Goal: Task Accomplishment & Management: Manage account settings

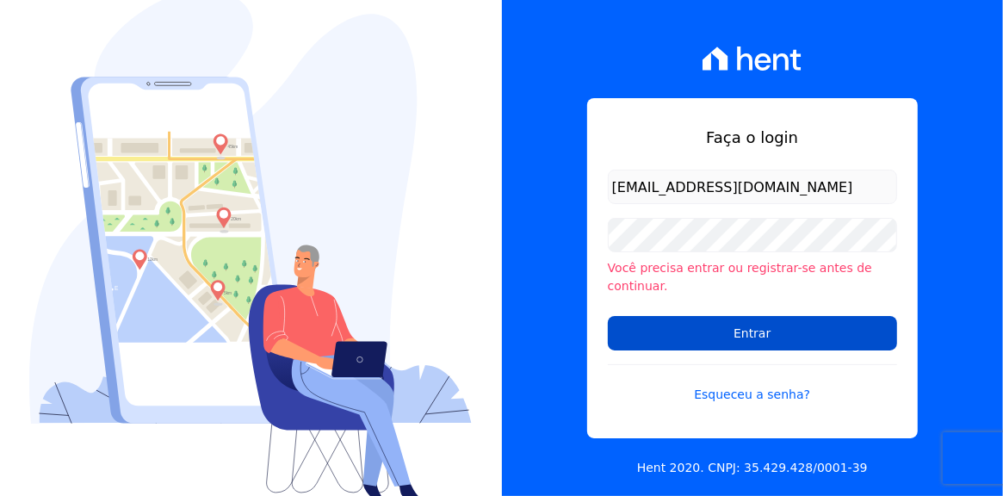
type input "[EMAIL_ADDRESS][DOMAIN_NAME]"
click at [757, 319] on input "Entrar" at bounding box center [752, 333] width 289 height 34
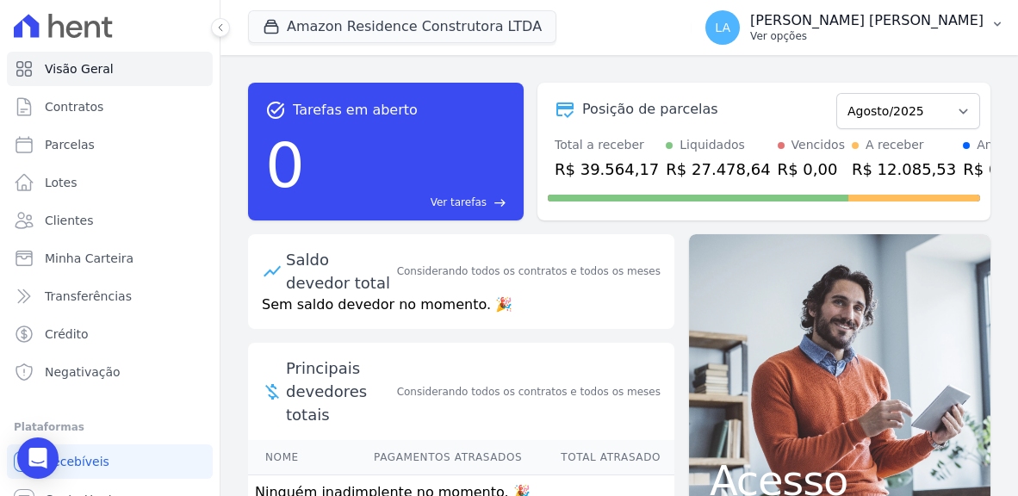
click at [998, 22] on icon "button" at bounding box center [997, 24] width 14 height 14
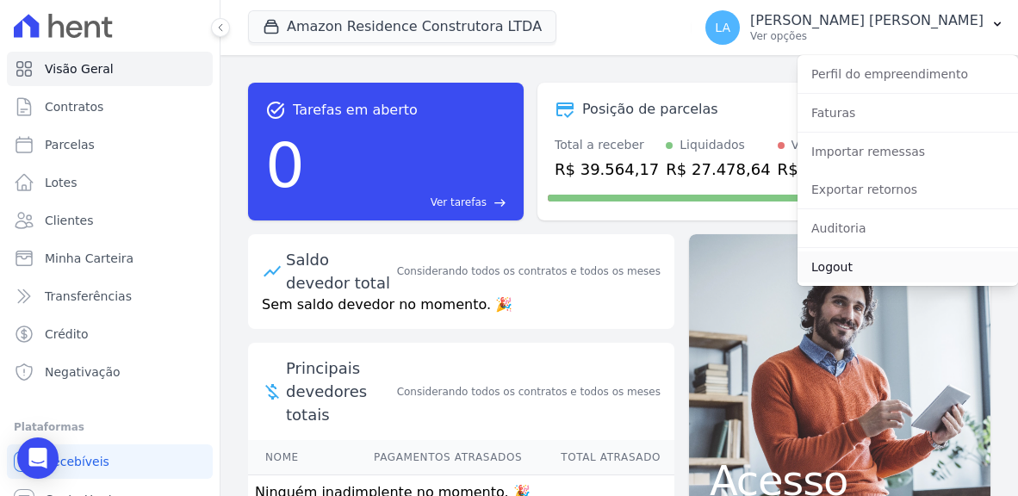
click at [834, 268] on link "Logout" at bounding box center [907, 266] width 220 height 31
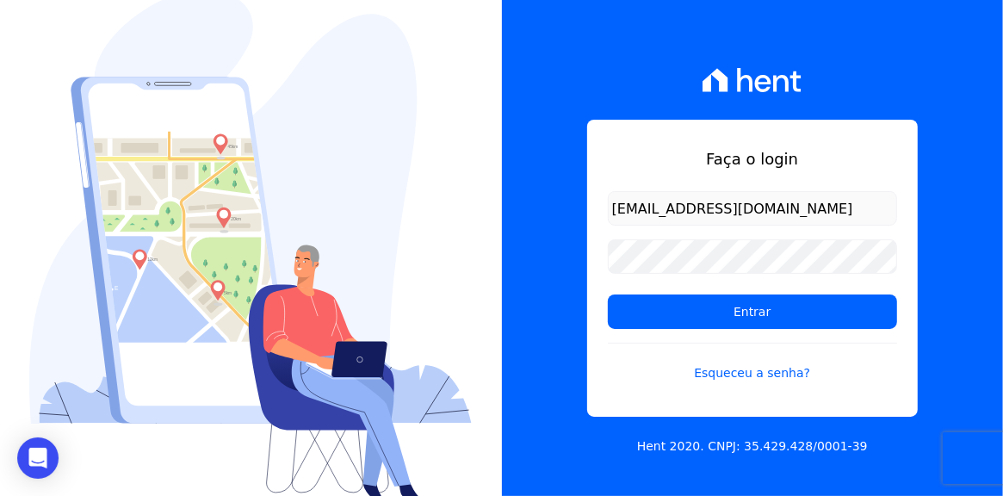
type input "[EMAIL_ADDRESS][DOMAIN_NAME]"
